Goal: Check status: Check status

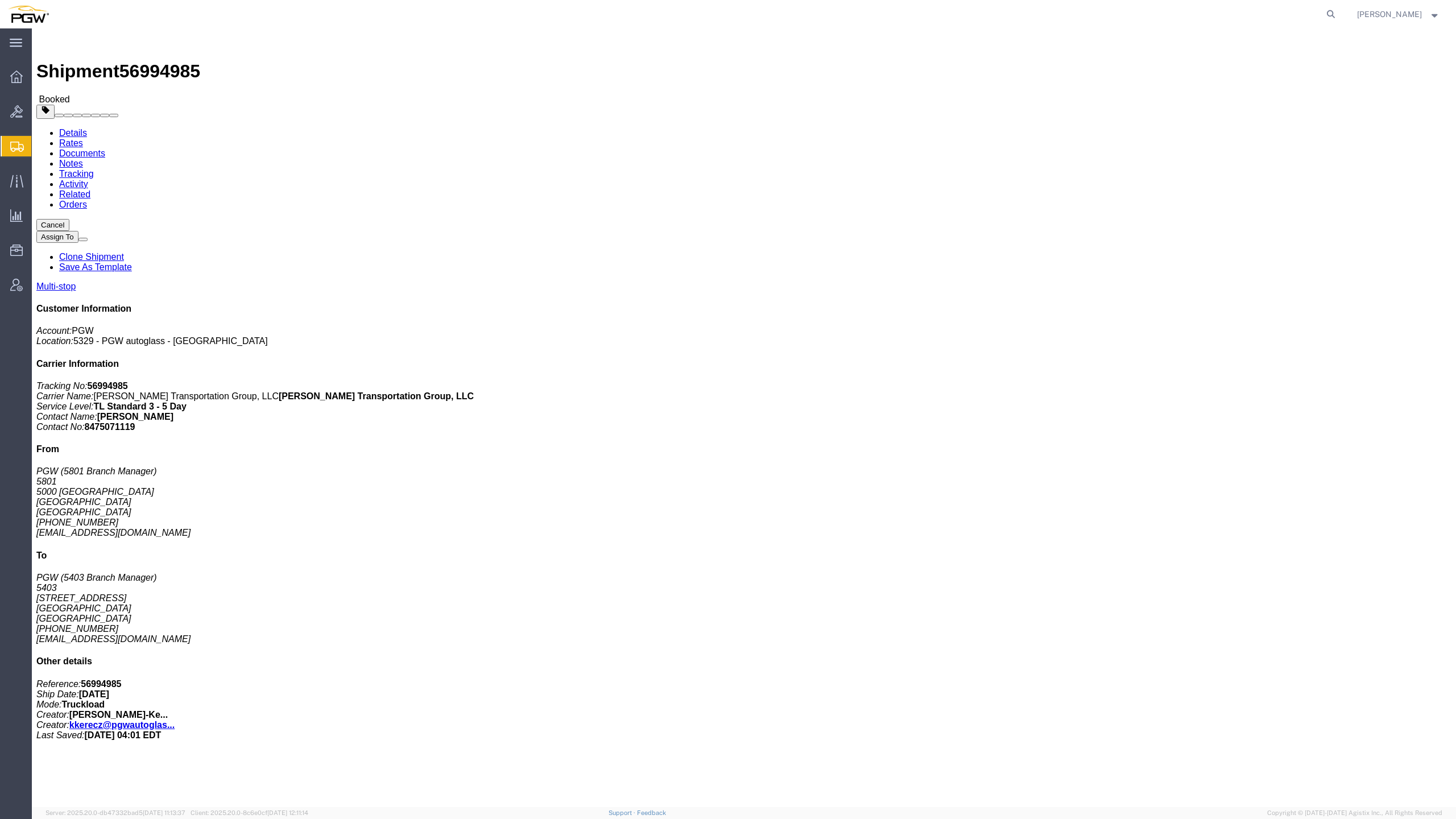
click at [287, 0] on div at bounding box center [698, 14] width 1284 height 29
click address "PGW (5403 Branch Manager) [STREET_ADDRESS] [PHONE_NUMBER] [EMAIL_ADDRESS][DOMAI…"
click div "Cancel Assign To Clone Shipment Save As Template Multi-stop Customer Informatio…"
click at [1048, 0] on agx-global-search at bounding box center [1158, 14] width 364 height 29
click div "Cancel Assign To Clone Shipment Save As Template Multi-stop Customer Informatio…"
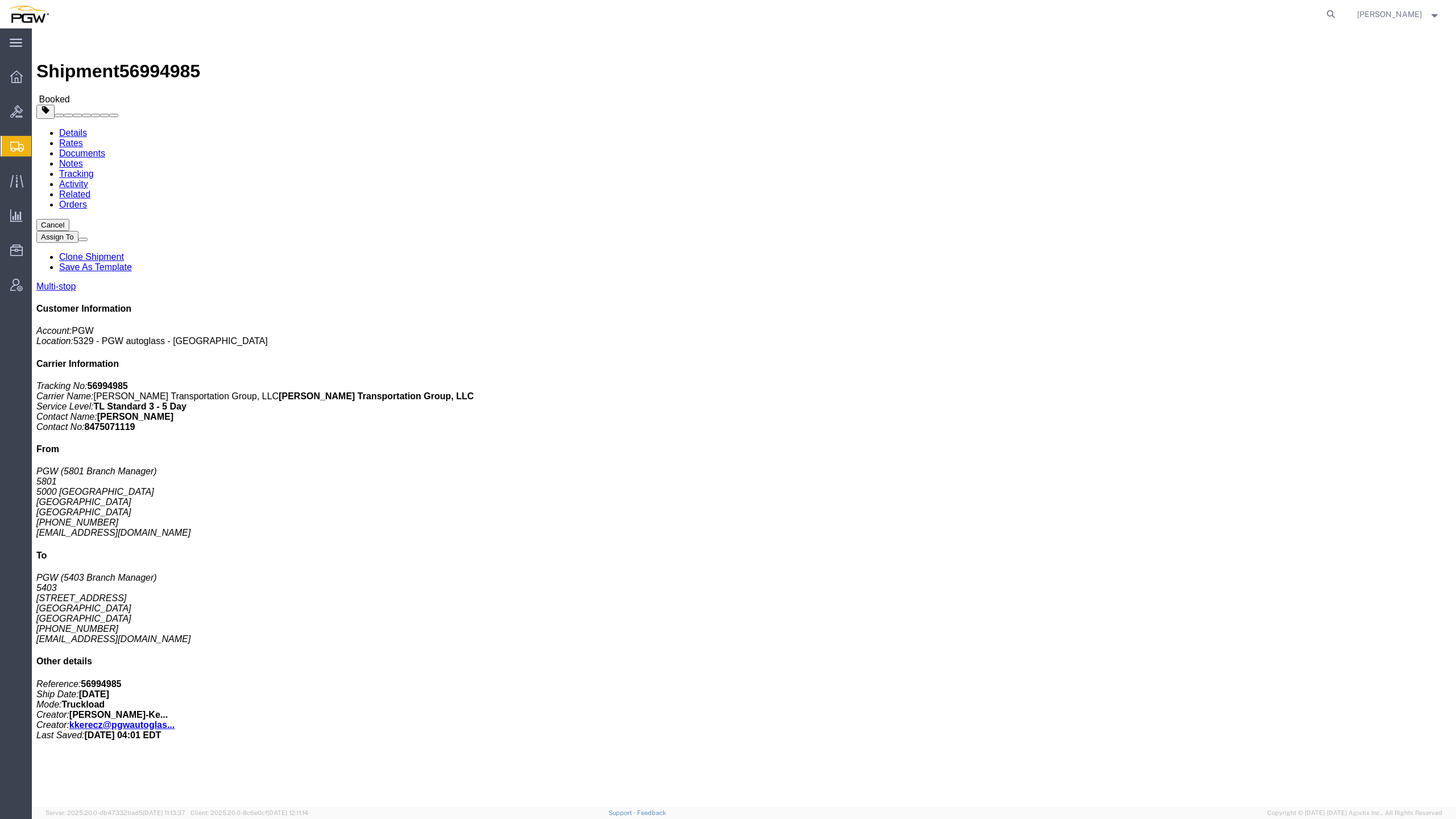
click at [0, 0] on span "Shipment Manager" at bounding box center [0, 0] width 0 height 0
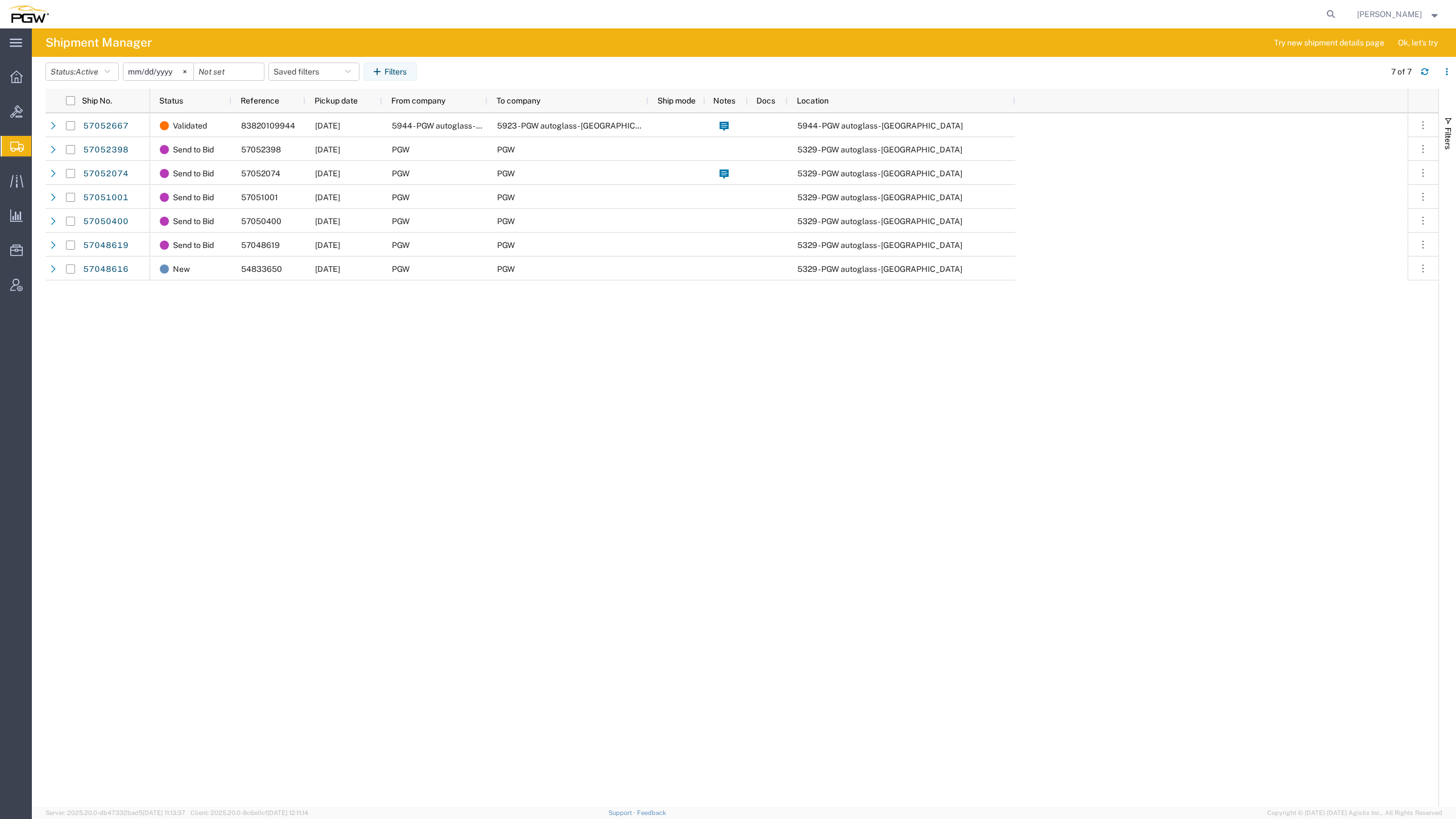
click at [499, 378] on div "Validated 83820109944 [DATE] 5944 - PGW autoglass - [GEOGRAPHIC_DATA] 5923 - PG…" at bounding box center [778, 460] width 1257 height 694
click at [201, 0] on div at bounding box center [698, 14] width 1284 height 29
click at [1113, 0] on agx-global-search at bounding box center [1158, 14] width 364 height 29
click at [1359, 216] on div "Validated 83820109944 [DATE] 5944 - PGW autoglass - [GEOGRAPHIC_DATA] 5923 - PG…" at bounding box center [778, 460] width 1257 height 694
click at [978, 574] on div "Validated 83820109944 [DATE] 5944 - PGW autoglass - [GEOGRAPHIC_DATA] 5923 - PG…" at bounding box center [778, 460] width 1257 height 694
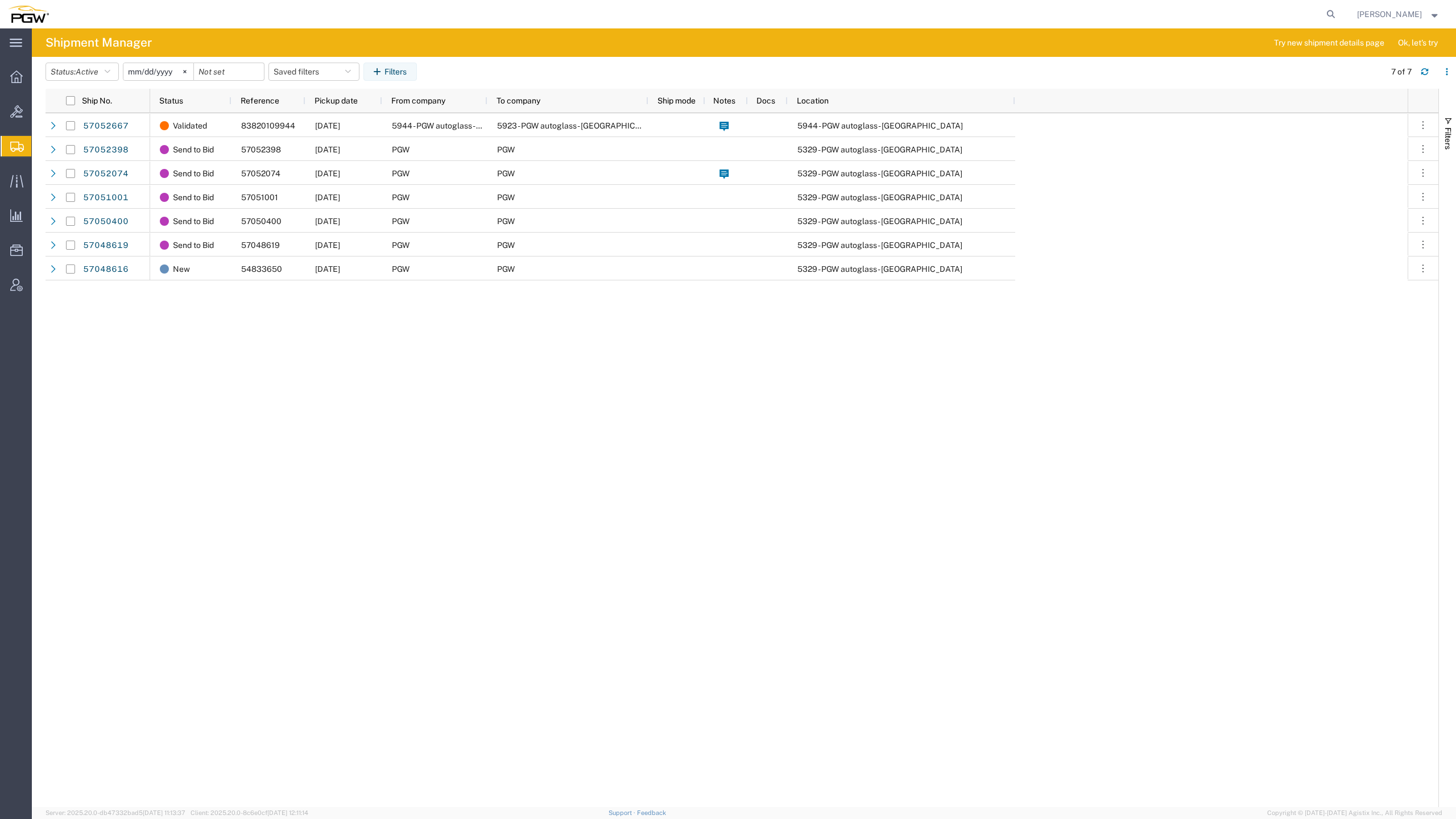
click at [1427, 0] on div "[PERSON_NAME]" at bounding box center [1398, 14] width 100 height 29
click at [1445, 0] on div "[PERSON_NAME]" at bounding box center [1398, 14] width 100 height 29
click at [1358, 0] on div "[PERSON_NAME]" at bounding box center [1398, 14] width 100 height 29
click at [1227, 221] on div "Validated 83820109944 [DATE] 5944 - PGW autoglass - [GEOGRAPHIC_DATA] 5923 - PG…" at bounding box center [778, 460] width 1257 height 694
click at [926, 532] on div "Validated 83820109944 [DATE] 5944 - PGW autoglass - [GEOGRAPHIC_DATA] 5923 - PG…" at bounding box center [778, 460] width 1257 height 694
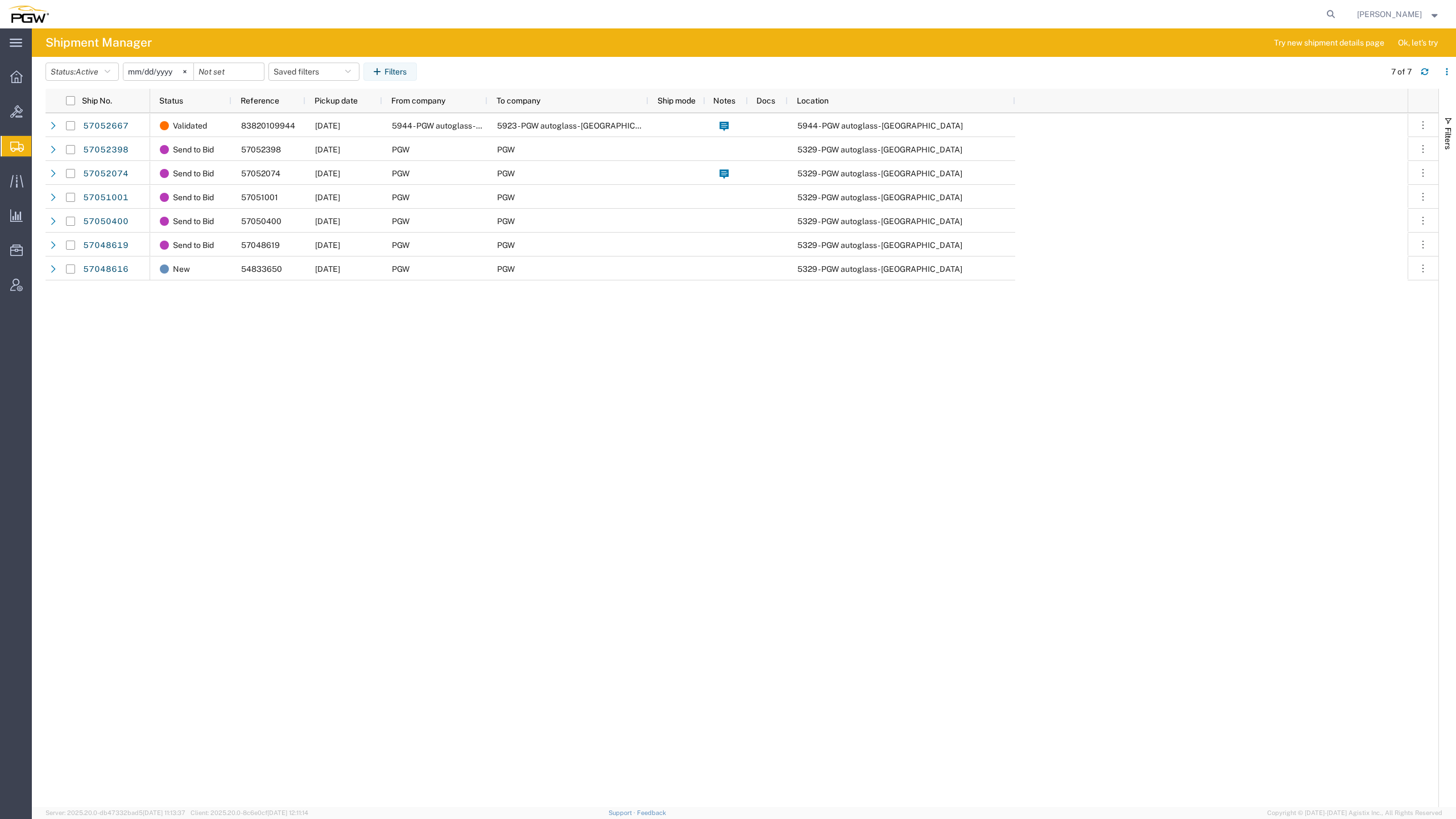
drag, startPoint x: 1304, startPoint y: 0, endPoint x: 1264, endPoint y: 0, distance: 40.0
click at [1323, 0] on form at bounding box center [1332, 14] width 18 height 29
click at [705, 712] on div "Validated 83820109944 [DATE] 5944 - PGW autoglass - [GEOGRAPHIC_DATA] 5923 - PG…" at bounding box center [778, 460] width 1257 height 694
